Goal: Find specific page/section: Find specific page/section

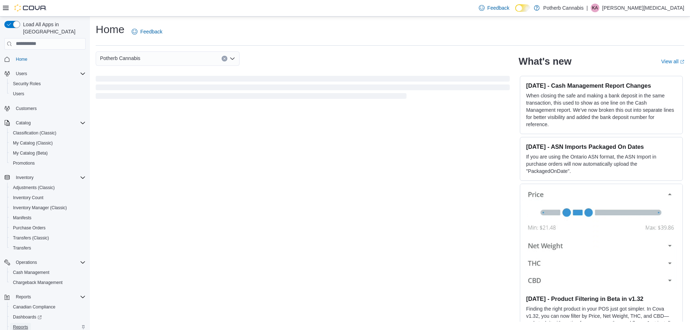
click at [24, 325] on span "Reports" at bounding box center [20, 328] width 15 height 6
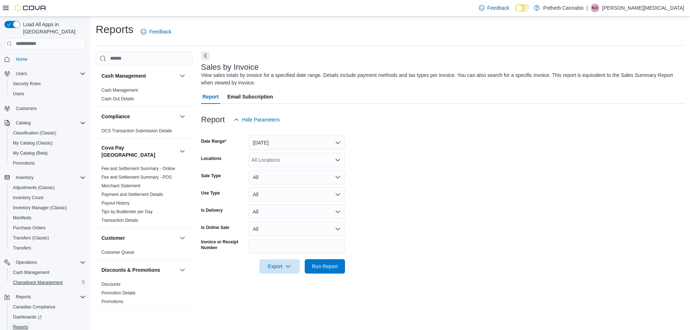
scroll to position [31, 0]
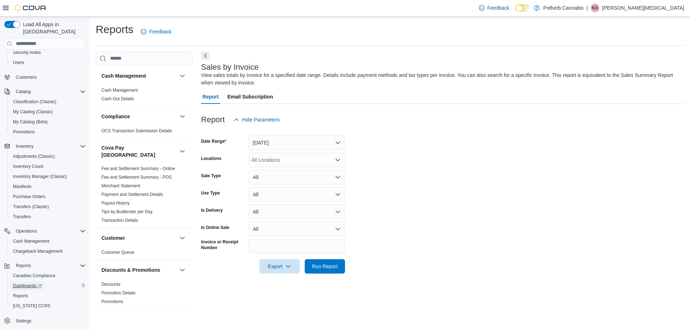
click at [30, 283] on span "Dashboards" at bounding box center [27, 286] width 29 height 6
